Goal: Transaction & Acquisition: Purchase product/service

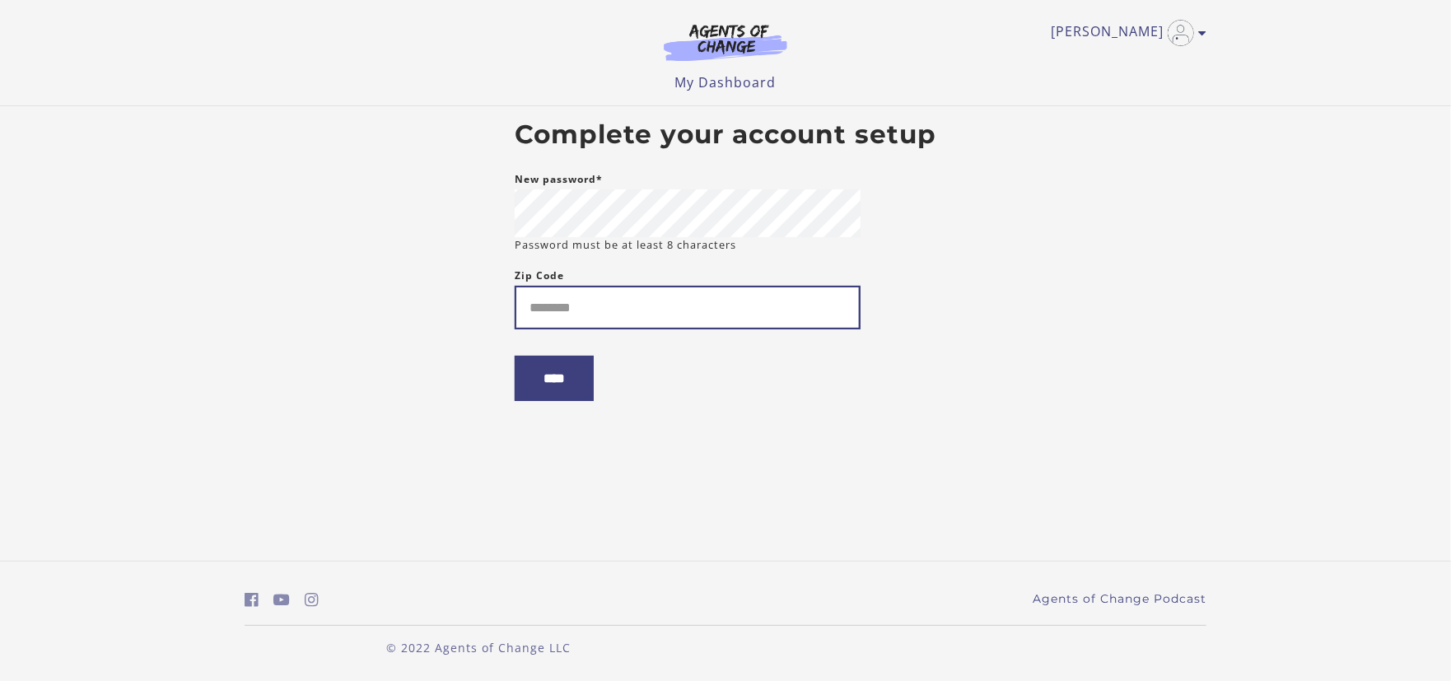
click at [594, 312] on input "Zip Code" at bounding box center [688, 308] width 346 height 44
type input "*****"
click at [583, 383] on input "****" at bounding box center [554, 378] width 79 height 45
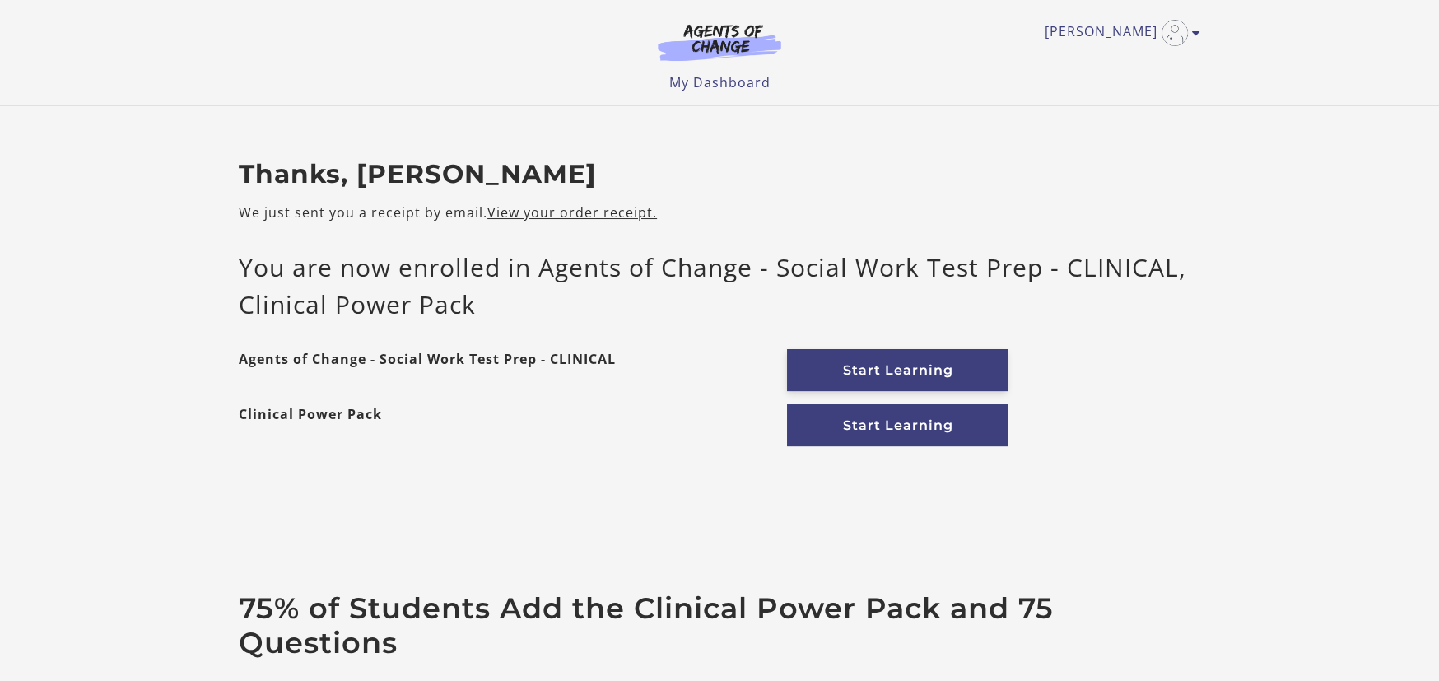
click at [855, 369] on link "Start Learning" at bounding box center [897, 370] width 221 height 42
